Goal: Information Seeking & Learning: Learn about a topic

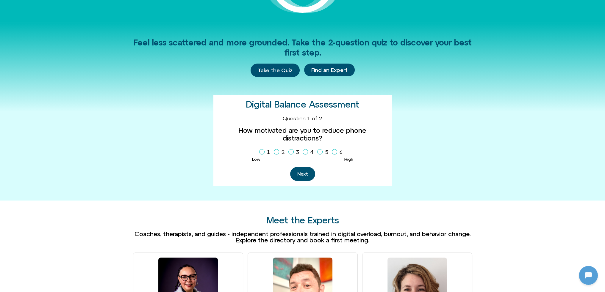
scroll to position [119, 0]
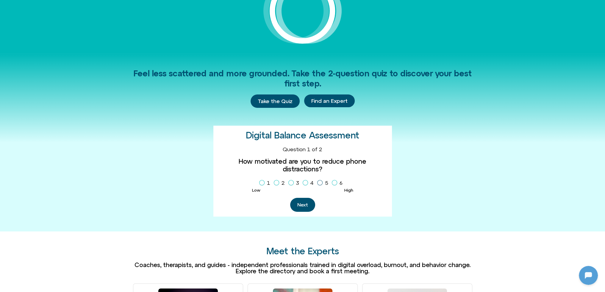
click at [317, 178] on label "5" at bounding box center [323, 183] width 13 height 10
click at [306, 178] on label "4" at bounding box center [309, 183] width 13 height 10
click at [302, 198] on button "Next" at bounding box center [302, 205] width 25 height 14
drag, startPoint x: 306, startPoint y: 183, endPoint x: 309, endPoint y: 187, distance: 6.0
click at [306, 183] on icon "Homepage Sign Up" at bounding box center [305, 182] width 4 height 3
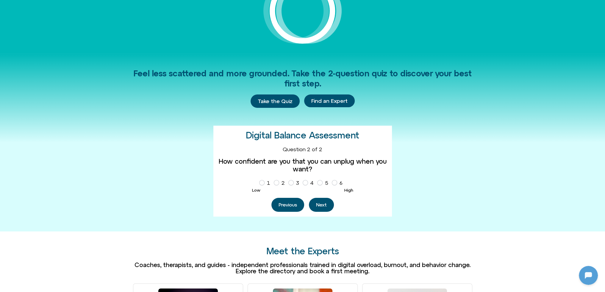
click at [323, 201] on button "Next" at bounding box center [321, 205] width 25 height 14
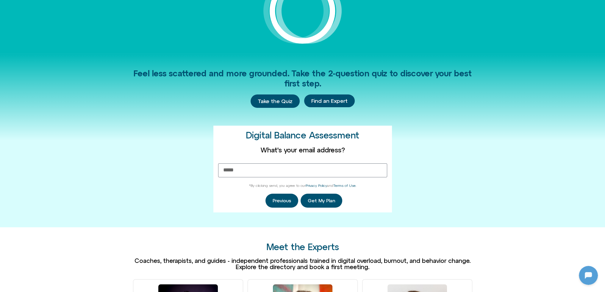
click at [132, 151] on div "Feel less scattered and more grounded. Take the 2-question quiz to discover you…" at bounding box center [302, 141] width 605 height 174
click at [328, 98] on span "Find an Expert" at bounding box center [329, 101] width 36 height 6
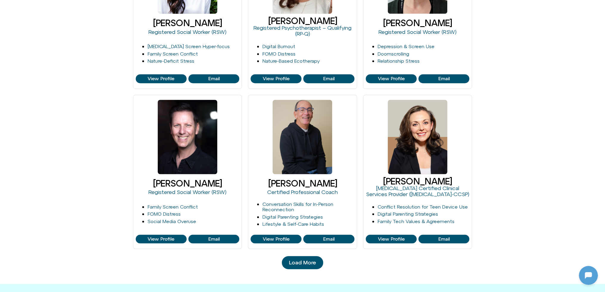
scroll to position [565, 0]
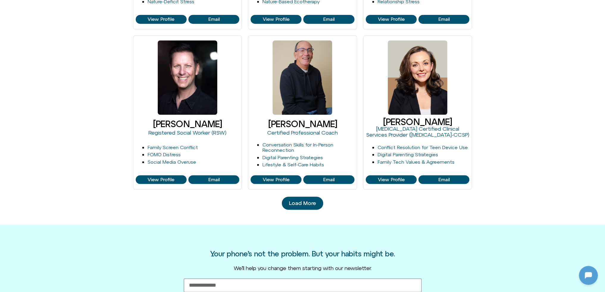
click at [299, 200] on link "Load More" at bounding box center [302, 203] width 41 height 13
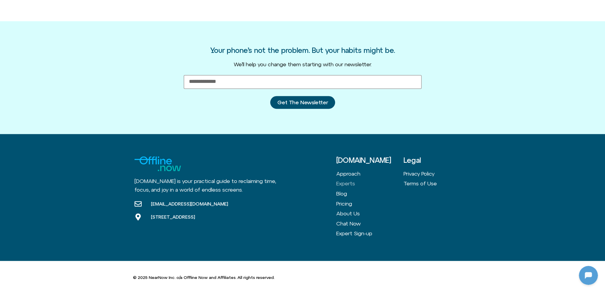
scroll to position [1079, 0]
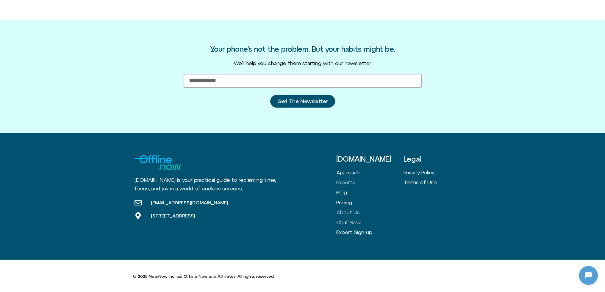
click at [341, 211] on link "About Us" at bounding box center [369, 213] width 67 height 10
